Goal: Use online tool/utility: Utilize a website feature to perform a specific function

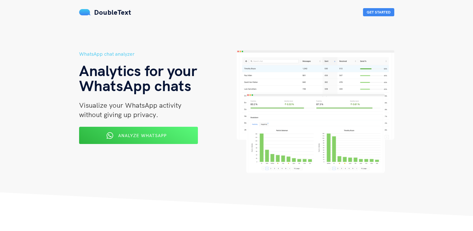
click at [171, 137] on div "Analyze WhatsApp" at bounding box center [138, 135] width 97 height 10
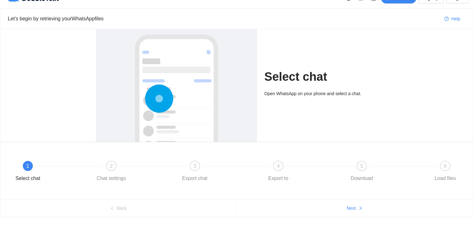
scroll to position [21, 0]
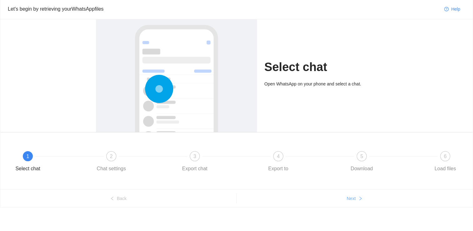
click at [358, 197] on icon "right" at bounding box center [360, 198] width 4 height 4
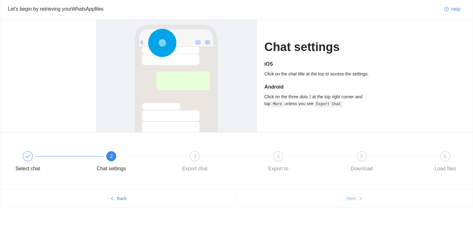
click at [358, 197] on icon "right" at bounding box center [360, 198] width 4 height 4
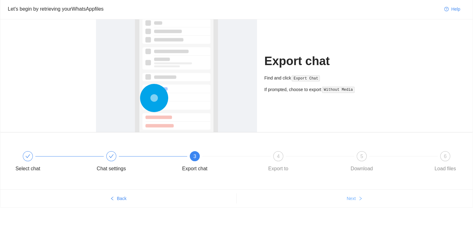
click at [358, 197] on icon "right" at bounding box center [360, 198] width 4 height 4
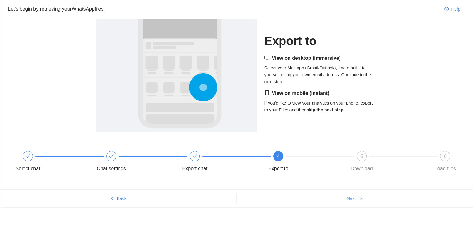
click at [358, 197] on icon "right" at bounding box center [360, 198] width 4 height 4
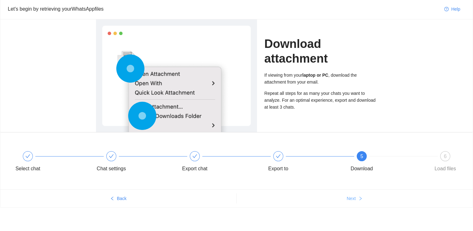
click at [358, 197] on icon "right" at bounding box center [360, 198] width 4 height 4
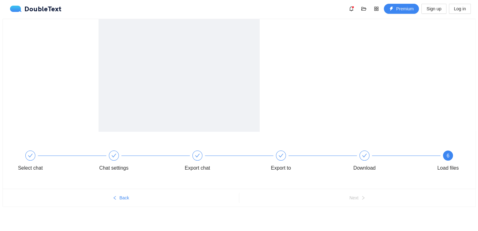
scroll to position [0, 0]
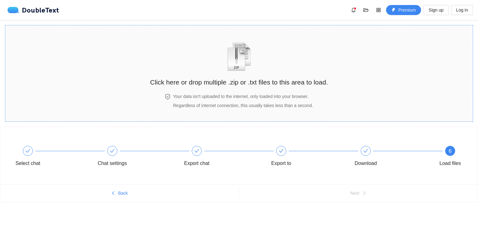
click at [295, 96] on h4 "Your data isn't uploaded to the internet, only loaded into your browser." at bounding box center [243, 96] width 140 height 7
click at [461, 5] on button "Log in" at bounding box center [462, 10] width 22 height 10
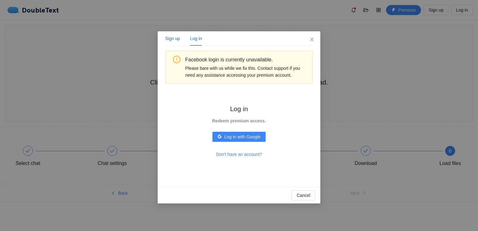
click at [167, 39] on div "Sign up" at bounding box center [172, 38] width 15 height 7
click at [252, 136] on span "Sign up with Google" at bounding box center [242, 136] width 39 height 7
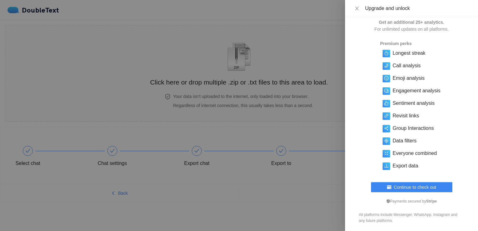
scroll to position [21, 0]
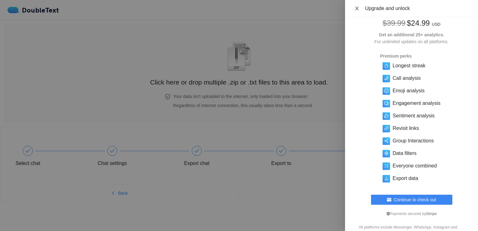
click at [355, 8] on icon "close" at bounding box center [356, 8] width 5 height 5
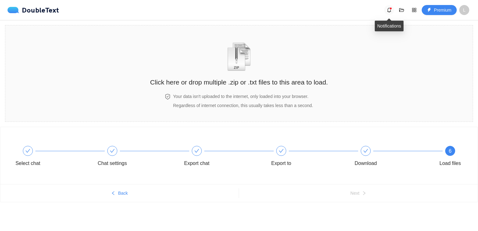
click at [393, 11] on span "bell" at bounding box center [388, 10] width 9 height 5
click at [463, 9] on span "L" at bounding box center [464, 10] width 3 height 10
click at [314, 90] on div "Click here or drop multiple .zip or .txt files to this area to load." at bounding box center [239, 61] width 178 height 59
